Goal: Task Accomplishment & Management: Manage account settings

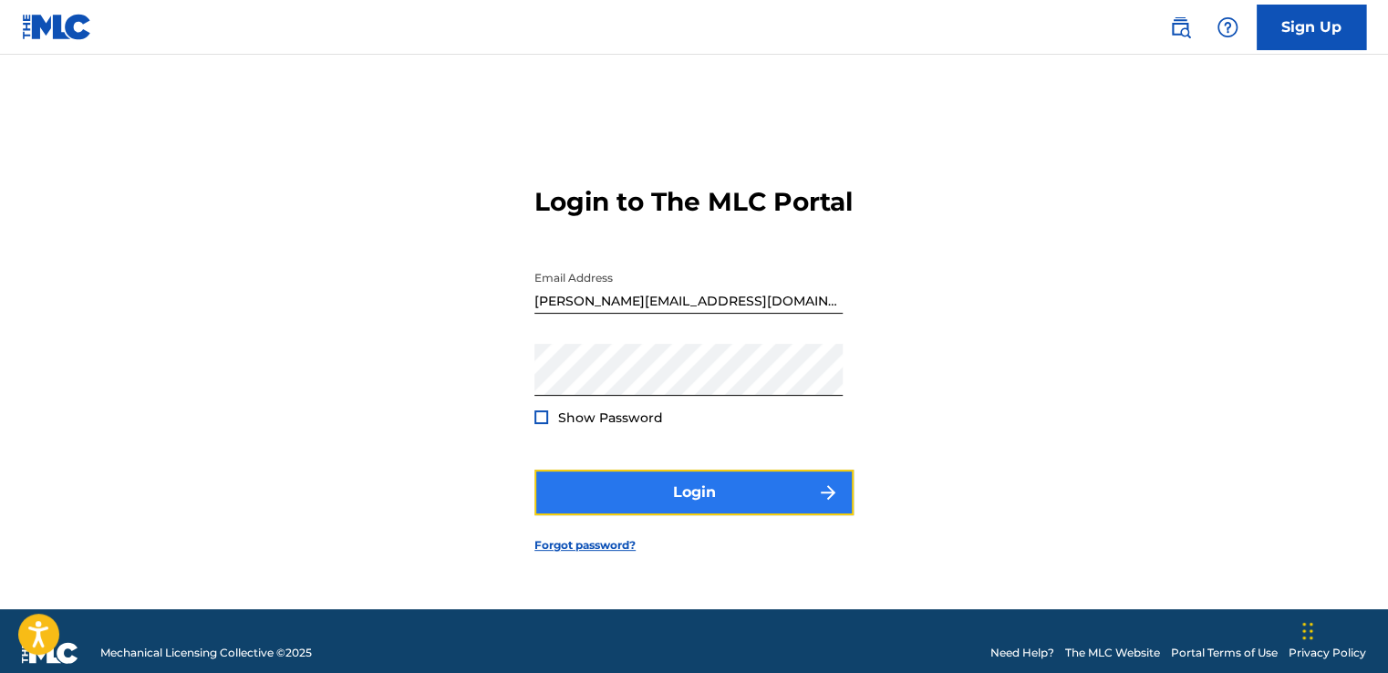
click at [707, 515] on button "Login" at bounding box center [693, 493] width 319 height 46
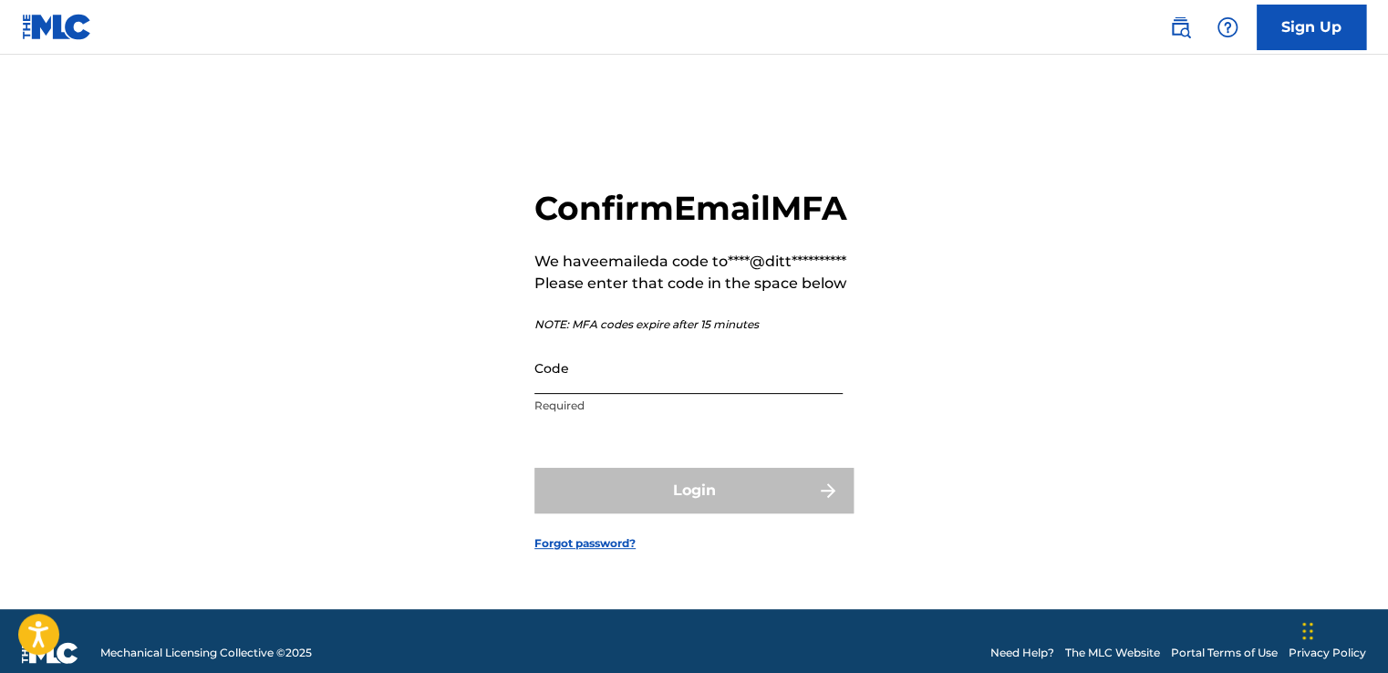
click at [602, 394] on input "Code" at bounding box center [688, 368] width 308 height 52
paste input "502101"
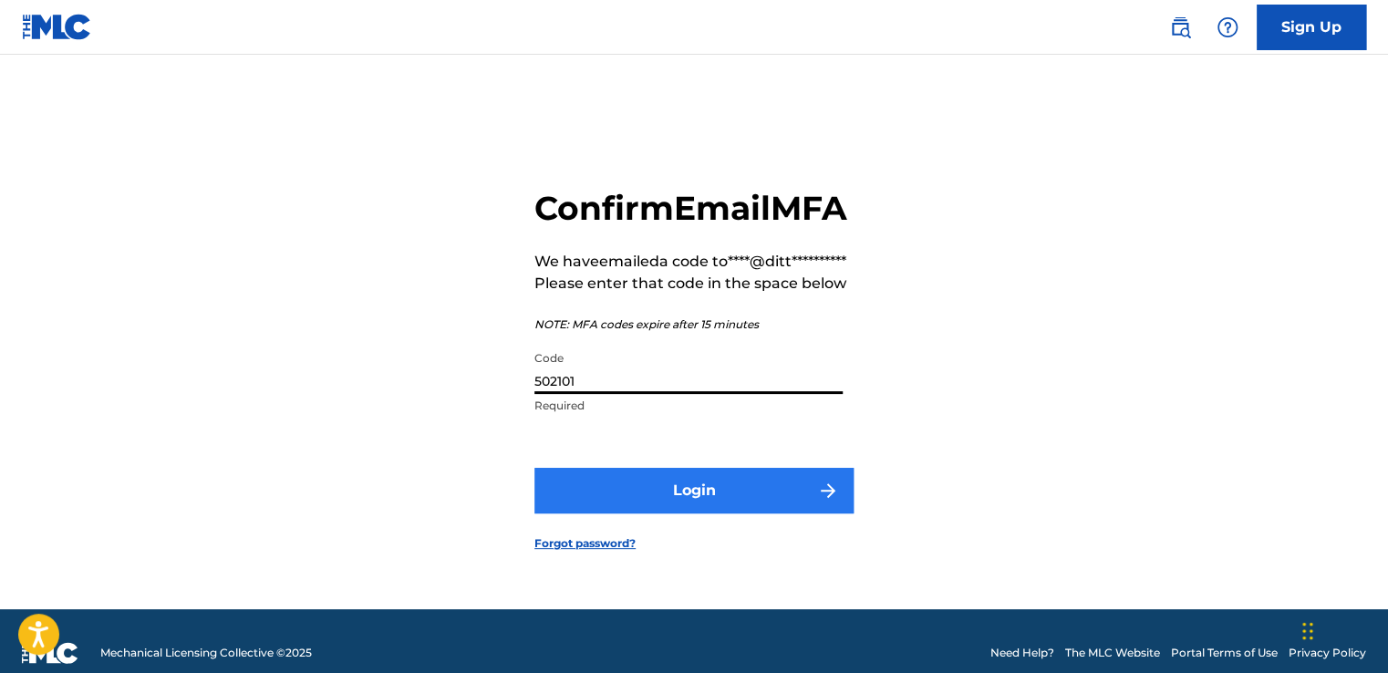
type input "502101"
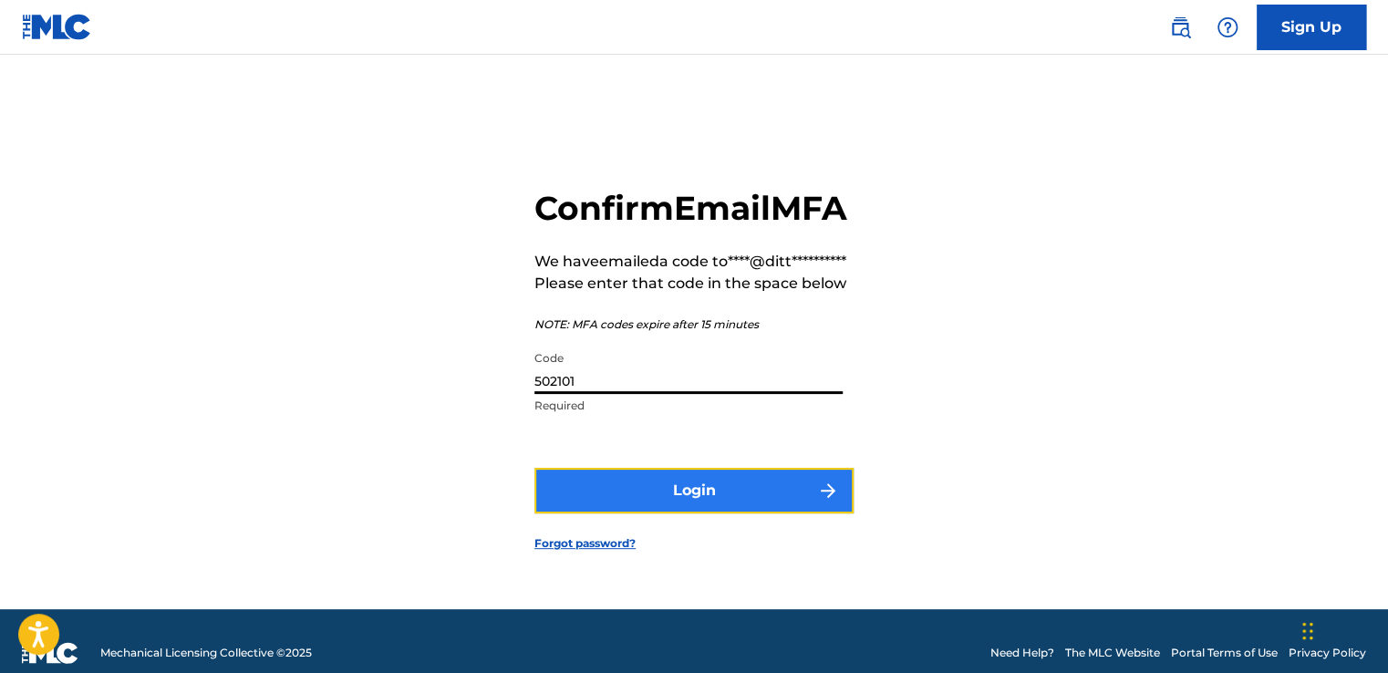
click at [643, 513] on button "Login" at bounding box center [693, 491] width 319 height 46
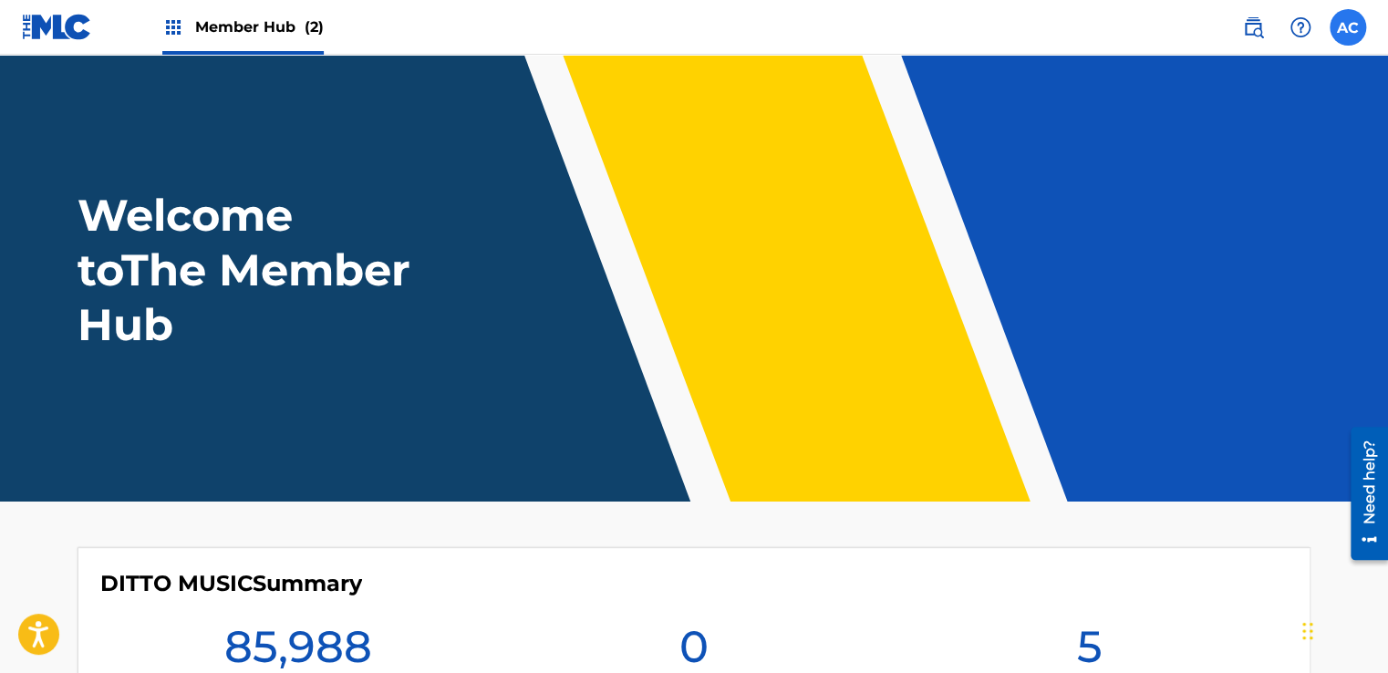
click at [1356, 24] on label at bounding box center [1347, 27] width 36 height 36
click at [1348, 27] on input "AC [PERSON_NAME] [PERSON_NAME][EMAIL_ADDRESS][DOMAIN_NAME] Notification Prefere…" at bounding box center [1348, 27] width 0 height 0
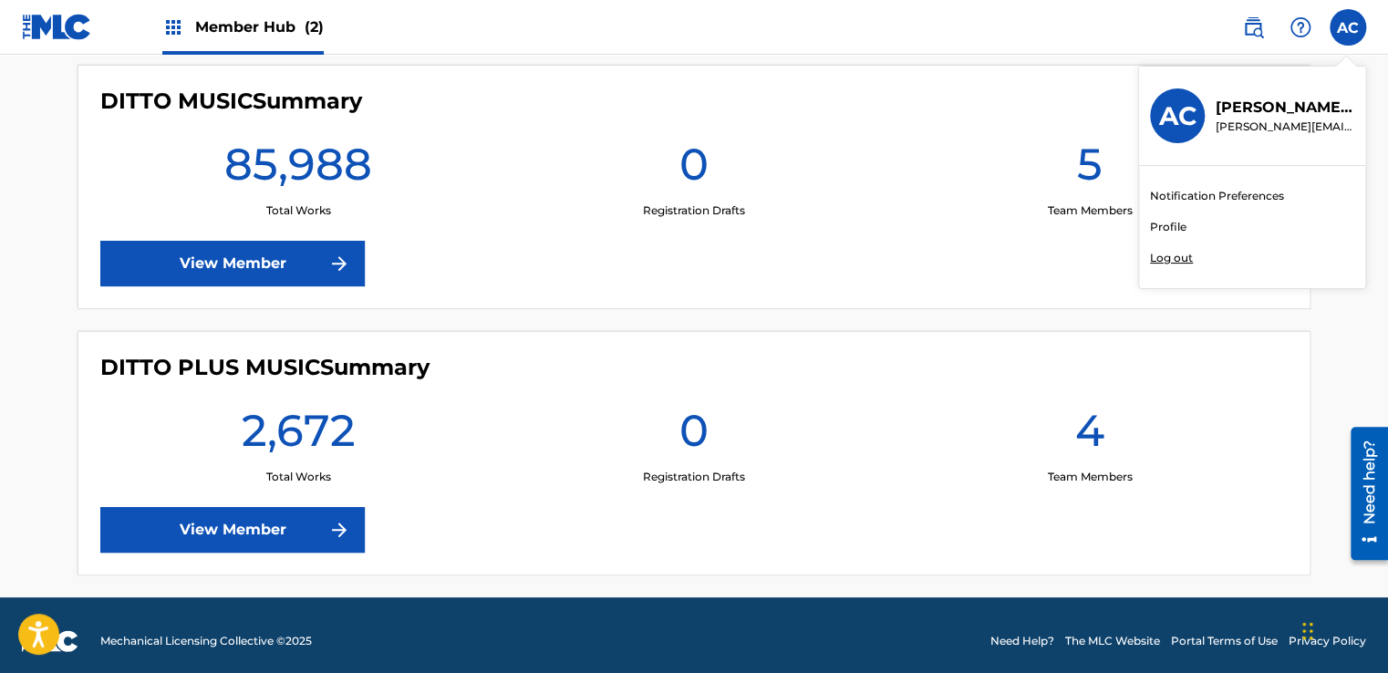
scroll to position [492, 0]
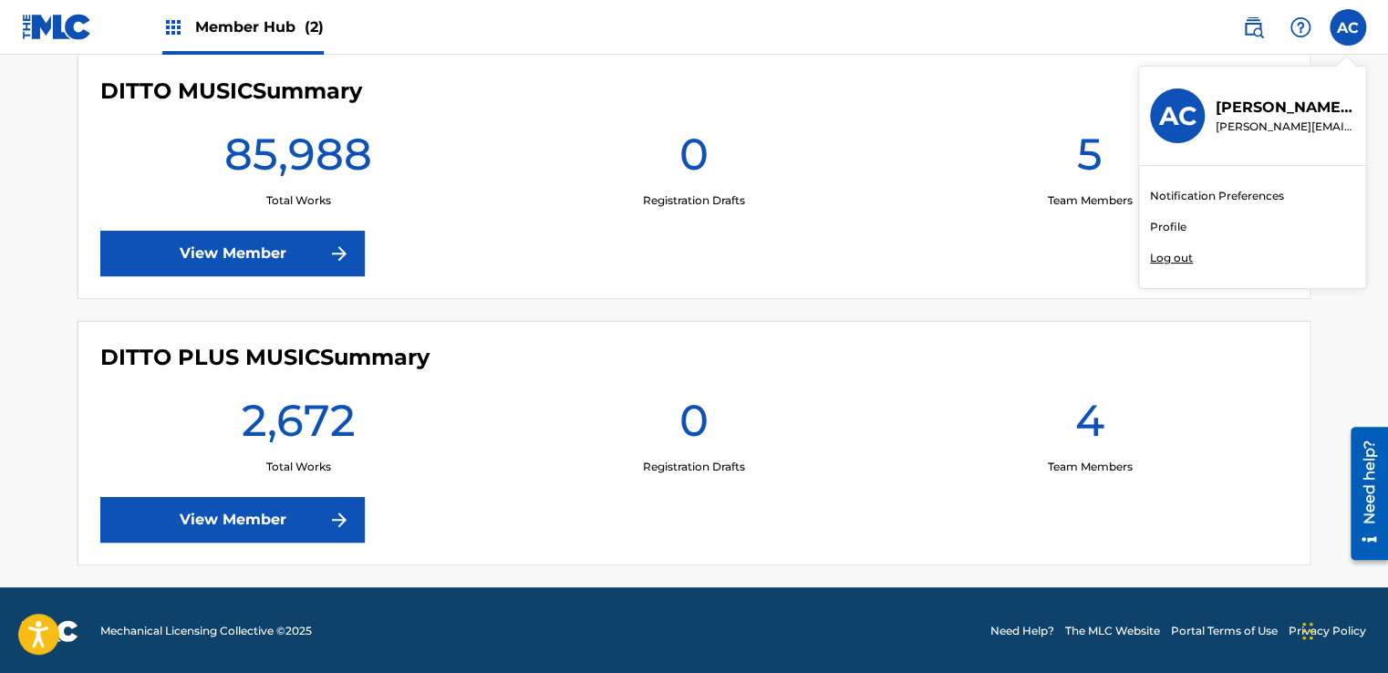
click at [189, 31] on div "Member Hub (2)" at bounding box center [242, 27] width 161 height 54
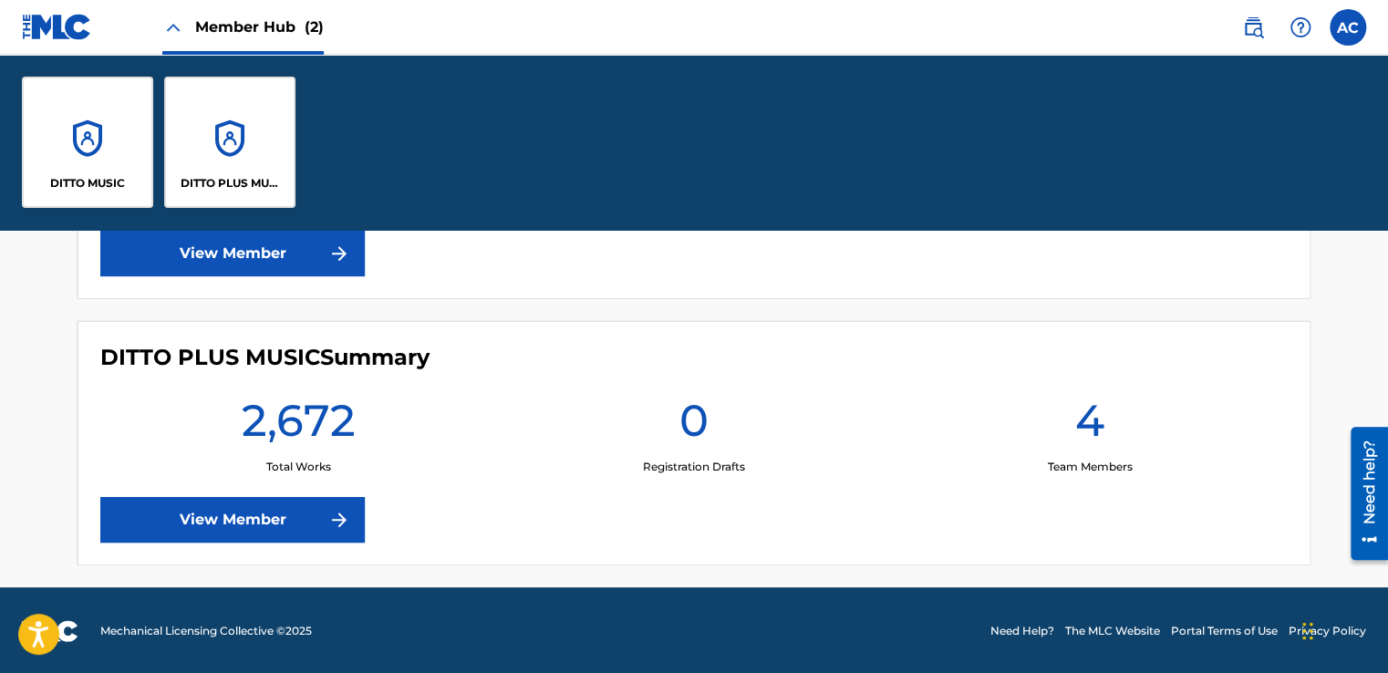
click at [190, 34] on div "Member Hub (2)" at bounding box center [242, 27] width 161 height 54
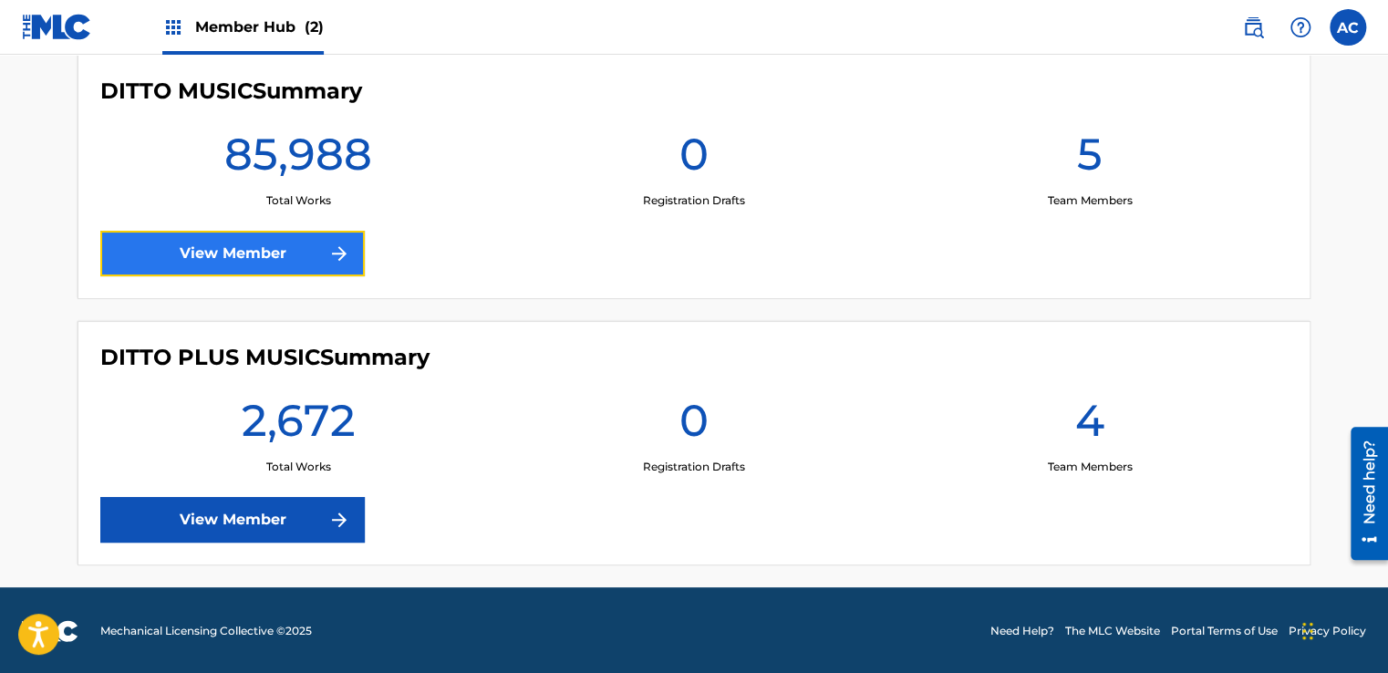
click at [222, 243] on link "View Member" at bounding box center [232, 254] width 264 height 46
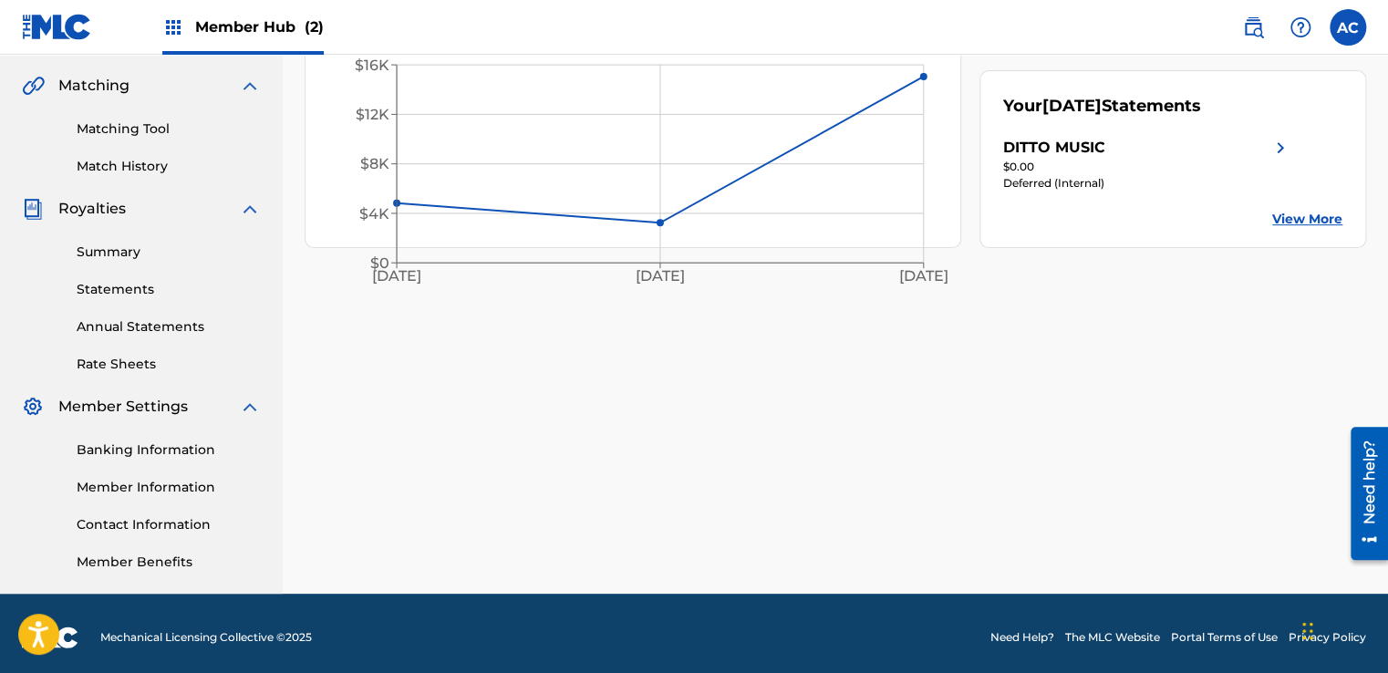
scroll to position [419, 0]
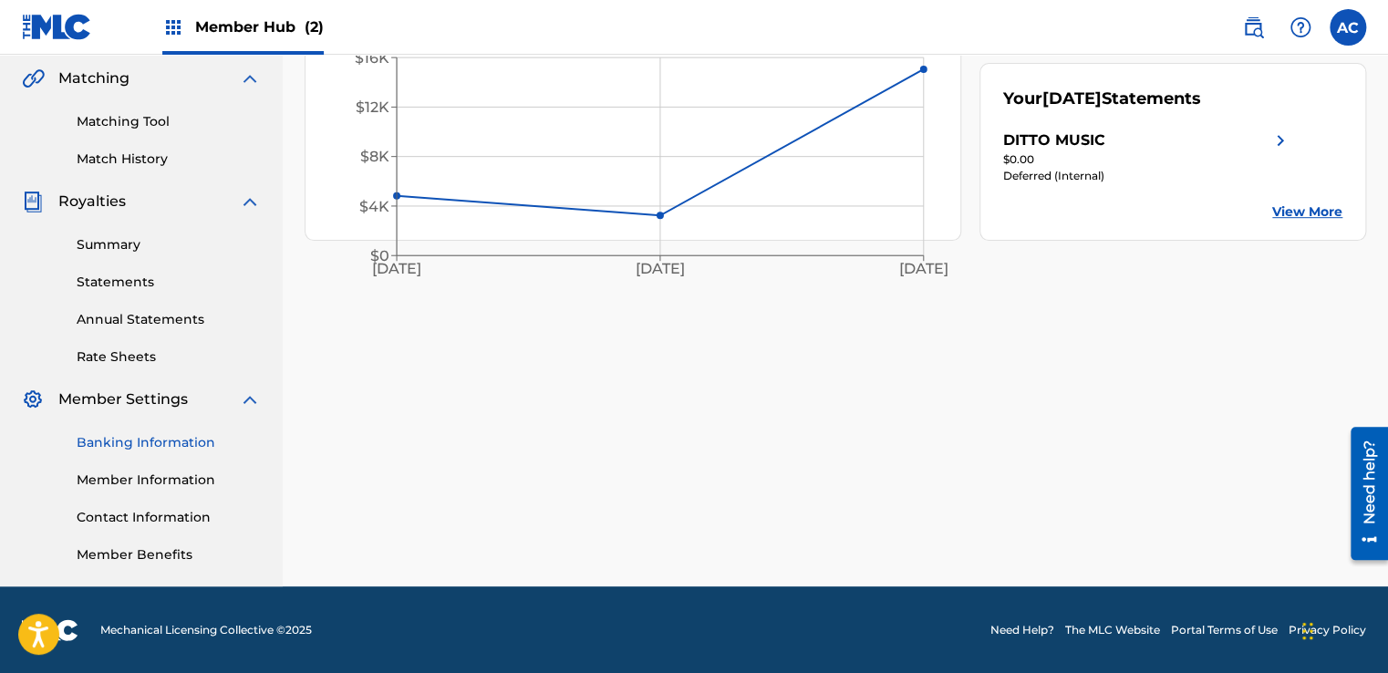
click at [191, 448] on link "Banking Information" at bounding box center [169, 442] width 184 height 19
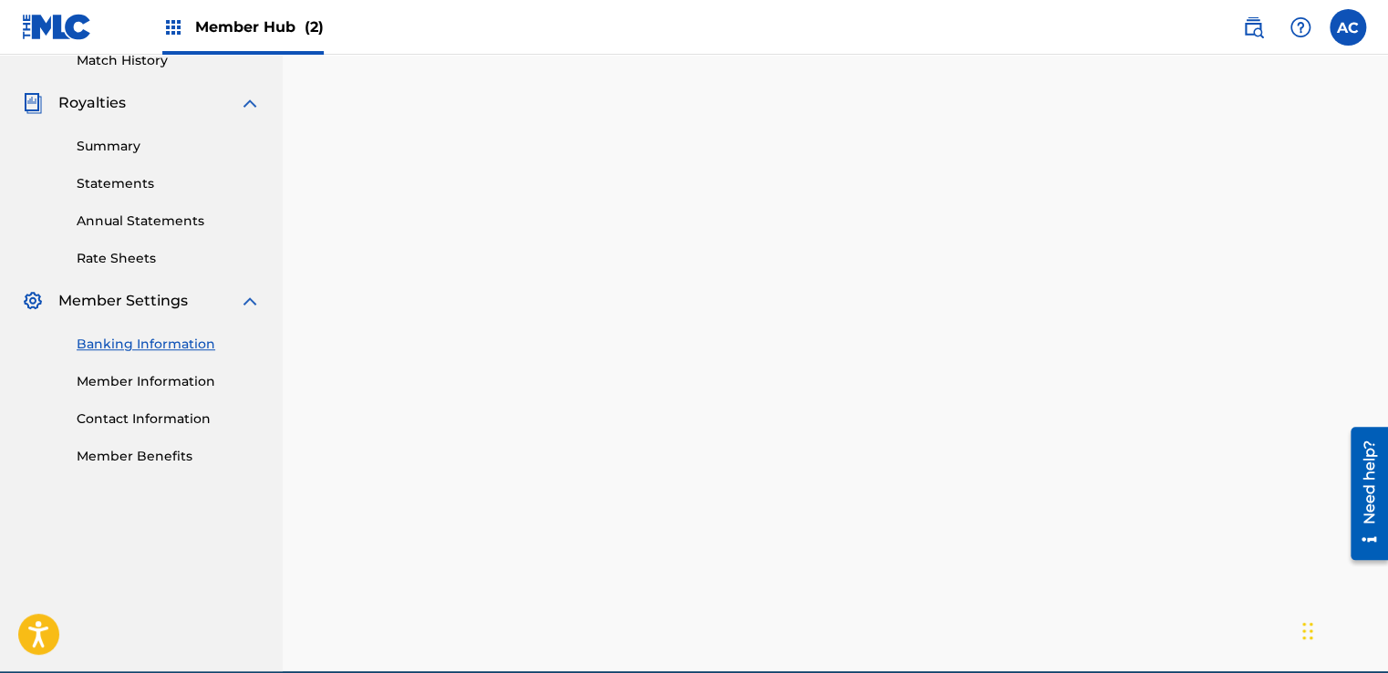
scroll to position [511, 0]
